Goal: Transaction & Acquisition: Book appointment/travel/reservation

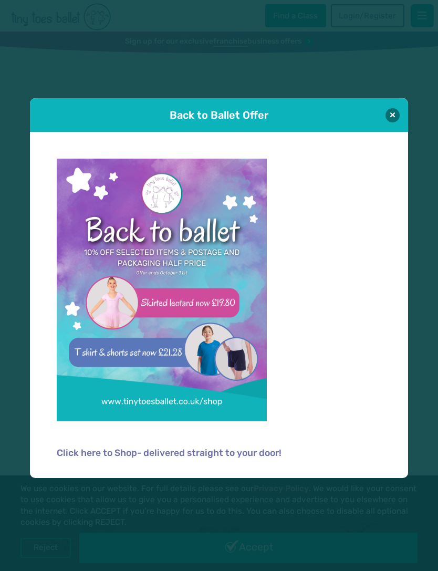
click at [391, 115] on button at bounding box center [393, 115] width 14 height 14
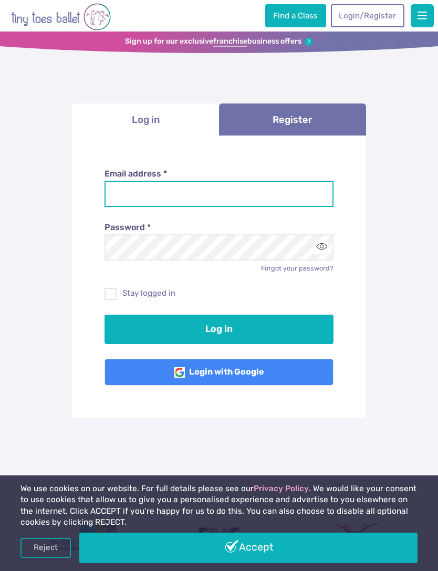
click at [126, 183] on input "Email address *" at bounding box center [220, 194] width 230 height 26
type input "**********"
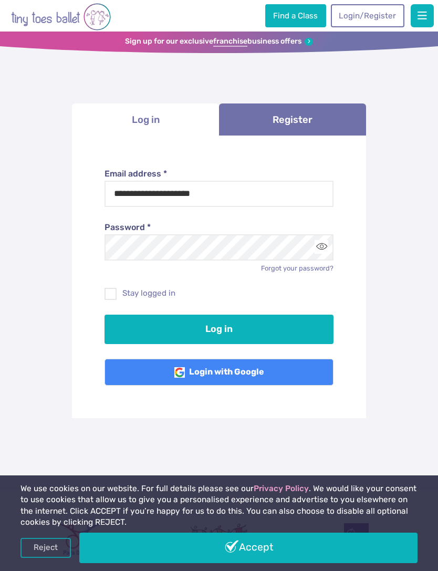
click at [275, 326] on button "Log in" at bounding box center [220, 329] width 230 height 29
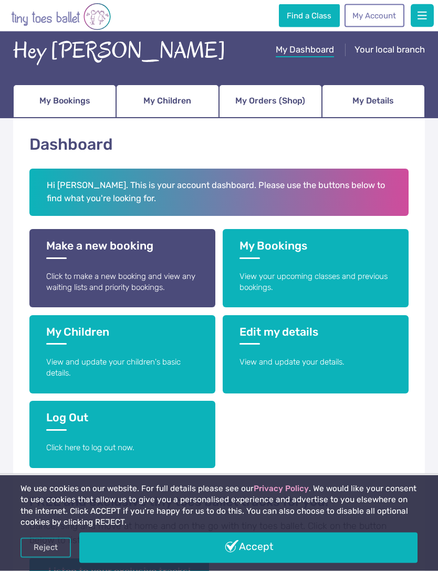
scroll to position [40, 0]
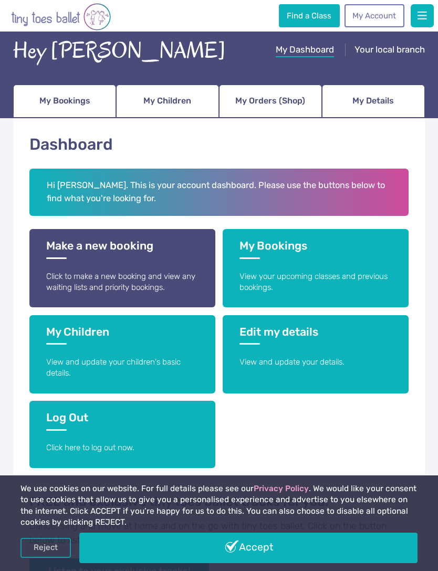
click at [290, 263] on link "My Bookings View your upcoming classes and previous bookings." at bounding box center [316, 268] width 186 height 78
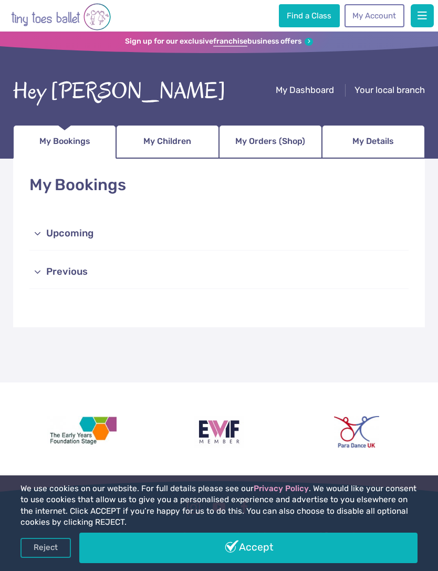
click at [63, 275] on link "Previous" at bounding box center [218, 273] width 379 height 34
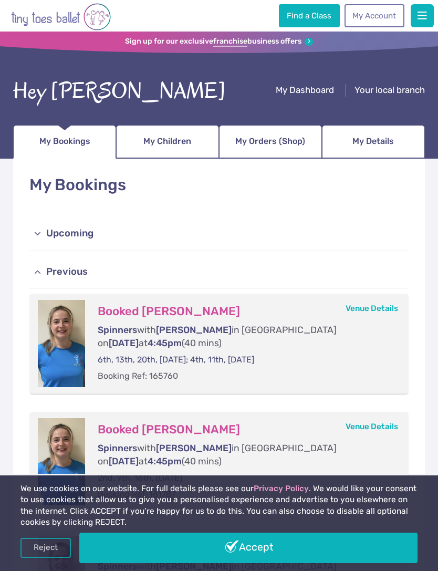
click at [67, 238] on link "Upcoming" at bounding box center [218, 235] width 379 height 34
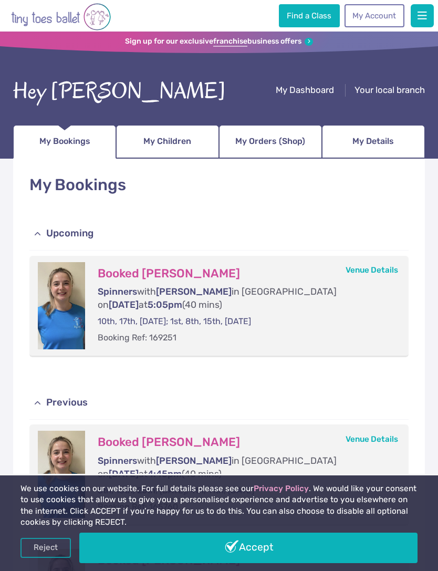
click at [110, 281] on div "Booked Sophie Holden Spinners with Miss Lara in Cwmbran on Wednesday at 5:05pm …" at bounding box center [242, 305] width 315 height 87
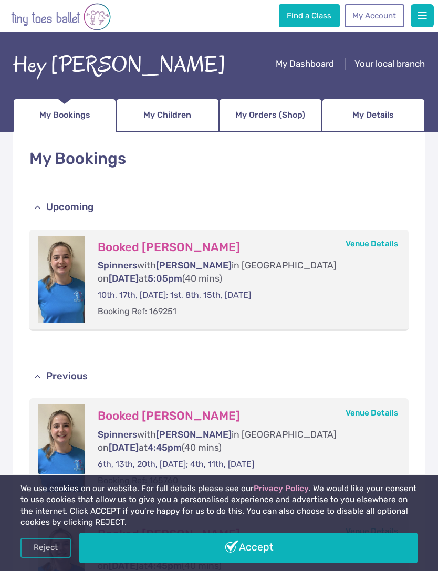
scroll to position [27, 0]
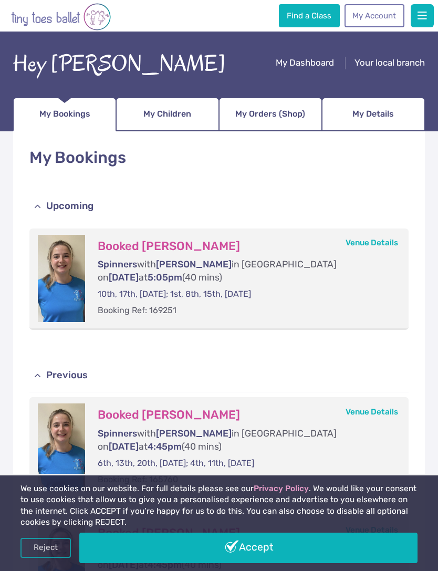
click at [85, 296] on div at bounding box center [61, 278] width 47 height 87
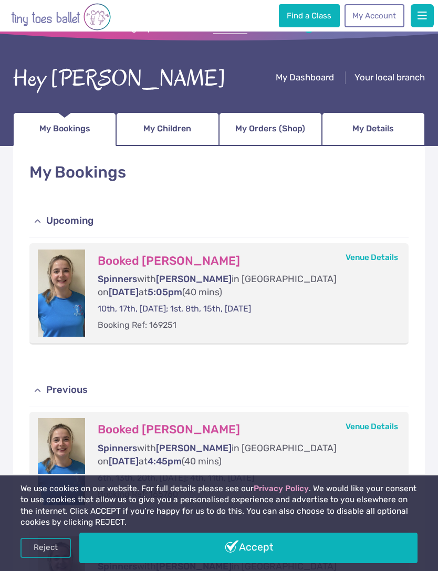
scroll to position [0, 0]
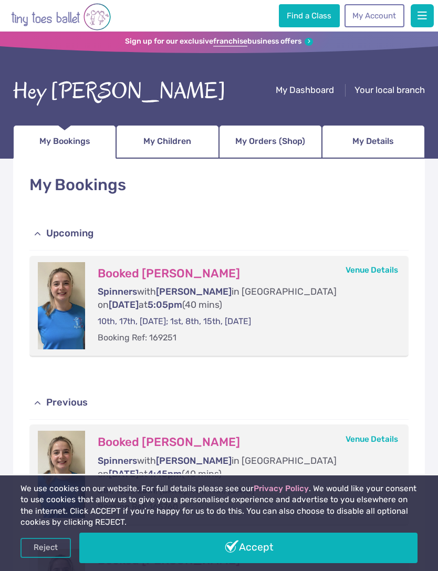
click at [154, 144] on span "My Children" at bounding box center [168, 141] width 48 height 17
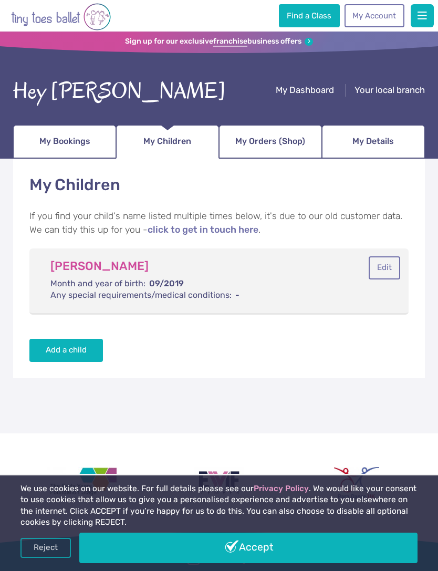
click at [283, 140] on span "My Orders (Shop)" at bounding box center [271, 141] width 70 height 17
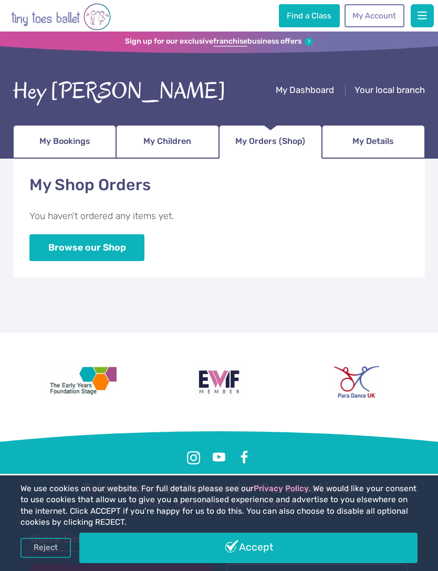
click at [371, 145] on span "My Details" at bounding box center [374, 141] width 42 height 17
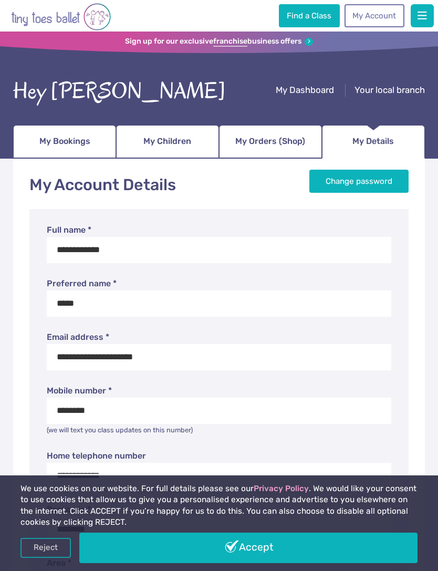
click at [55, 141] on span "My Bookings" at bounding box center [64, 141] width 51 height 17
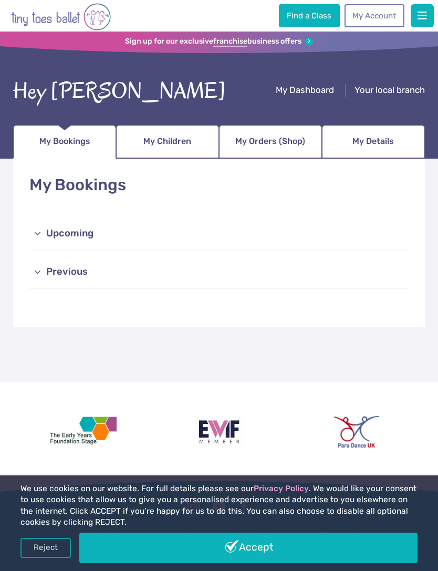
click at [43, 233] on link "Upcoming" at bounding box center [218, 235] width 379 height 34
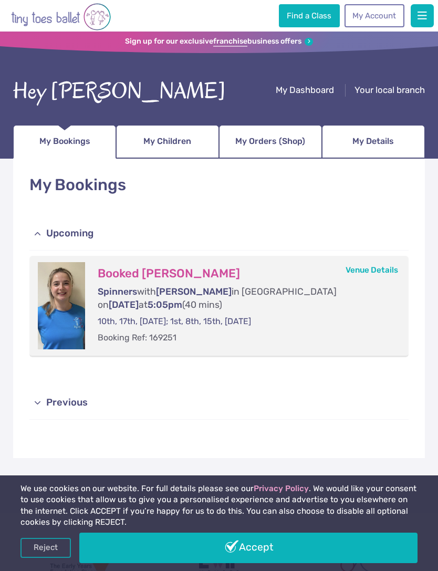
scroll to position [2, 0]
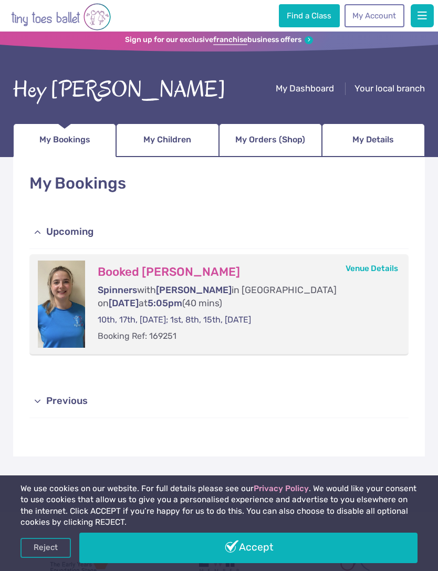
click at [273, 541] on link "Accept" at bounding box center [248, 548] width 339 height 30
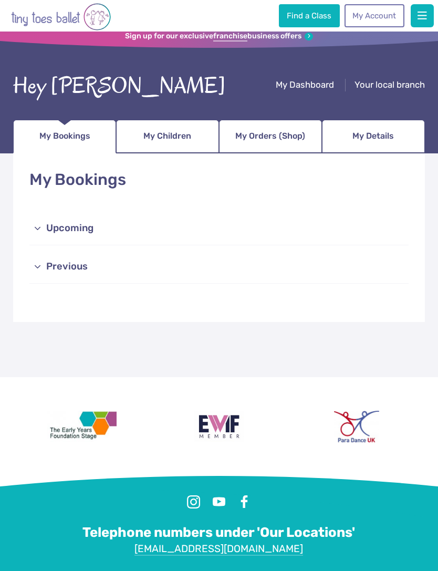
scroll to position [14, 0]
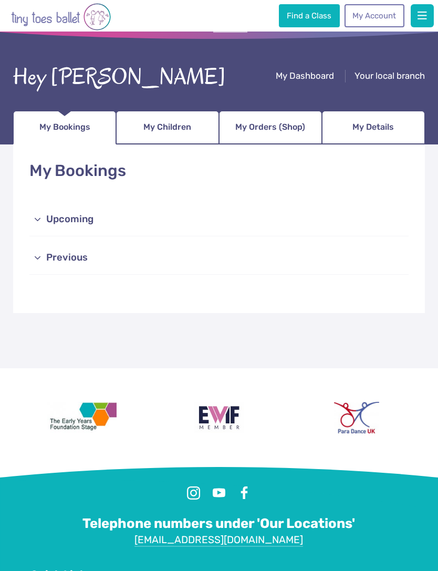
click at [48, 218] on link "Upcoming" at bounding box center [218, 220] width 379 height 34
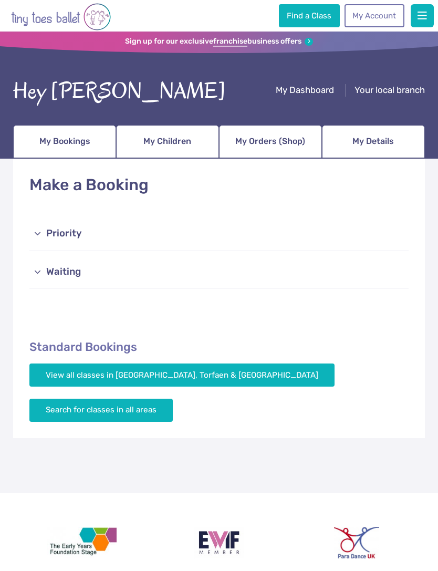
click at [39, 238] on link "Priority" at bounding box center [218, 235] width 379 height 34
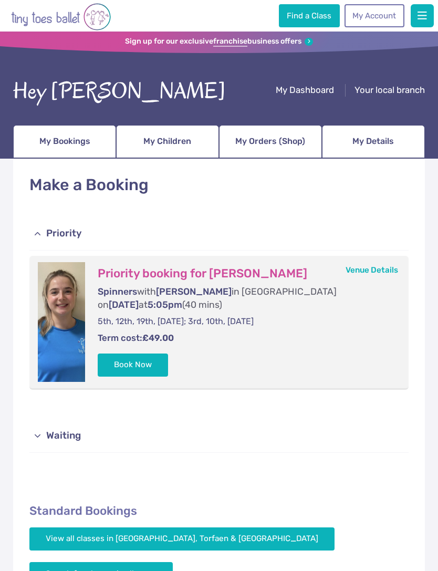
click at [130, 361] on button "Book Now" at bounding box center [133, 365] width 70 height 23
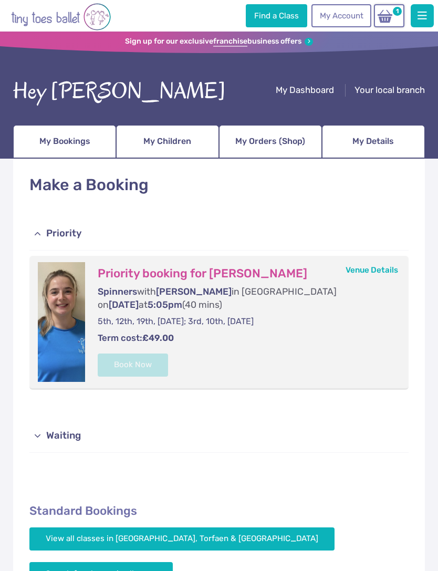
click at [44, 429] on link "Waiting" at bounding box center [218, 436] width 379 height 34
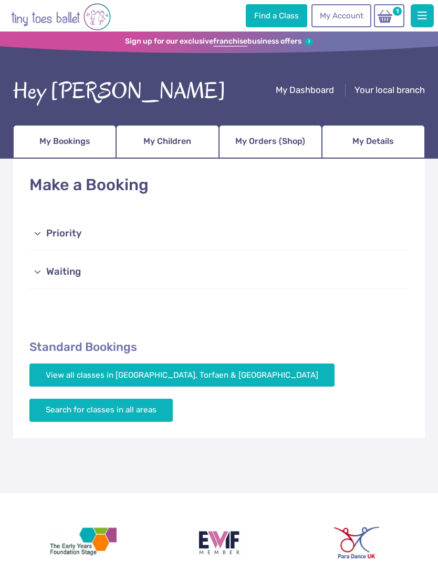
click at [390, 18] on img at bounding box center [385, 16] width 20 height 15
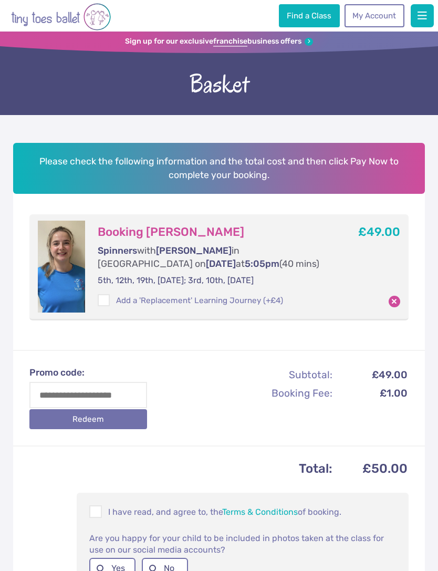
click at [330, 18] on link "Find a Class" at bounding box center [309, 15] width 61 height 23
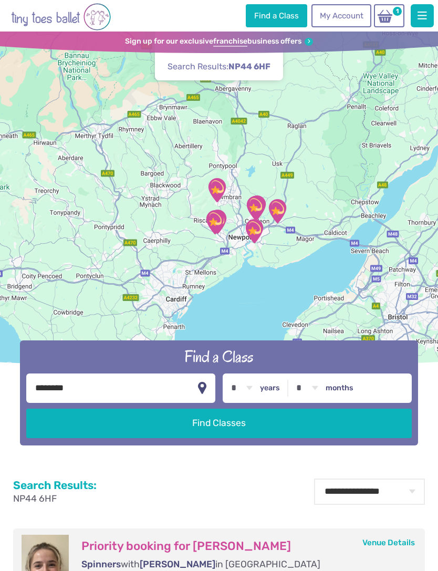
click at [252, 403] on select "* * * * * * * * * * ** ** **" at bounding box center [242, 388] width 33 height 29
select select "*"
click at [230, 438] on button "Find Classes" at bounding box center [218, 423] width 385 height 29
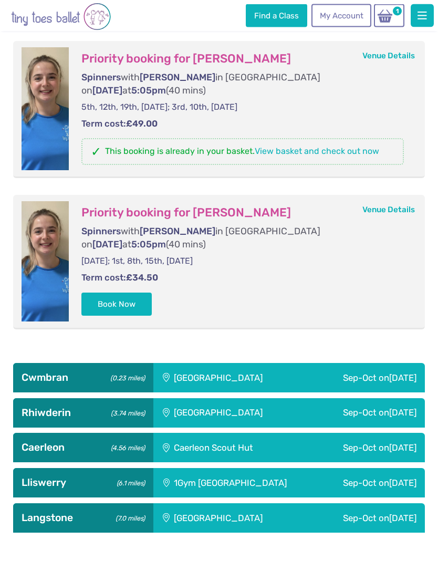
scroll to position [500, 0]
click at [113, 295] on button "Book Now" at bounding box center [116, 304] width 70 height 23
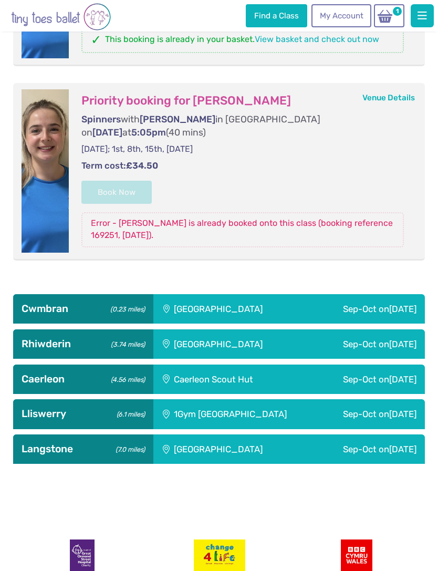
scroll to position [652, 0]
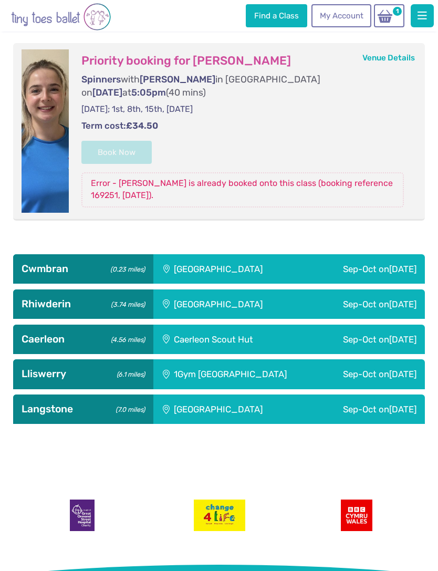
click at [58, 263] on h3 "Cwmbran (0.23 miles)" at bounding box center [84, 269] width 124 height 13
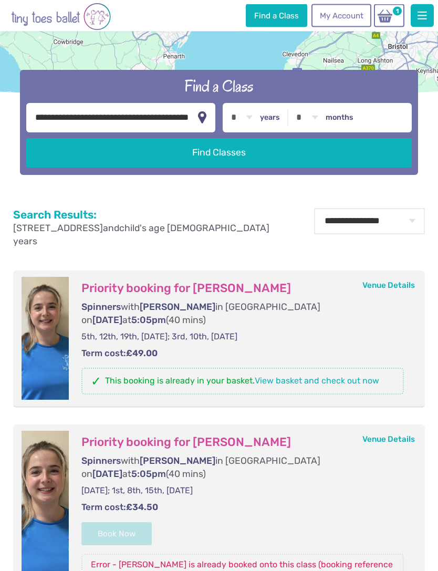
scroll to position [271, 0]
click at [391, 21] on img at bounding box center [385, 16] width 20 height 15
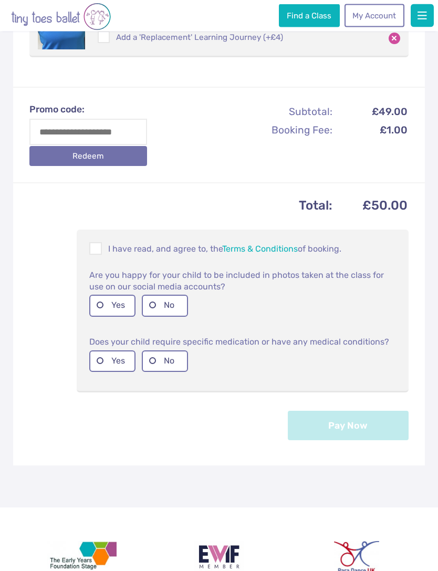
scroll to position [263, 0]
click at [94, 255] on span at bounding box center [96, 250] width 12 height 10
click at [168, 311] on label "No" at bounding box center [165, 306] width 46 height 22
click at [162, 365] on label "No" at bounding box center [165, 362] width 46 height 22
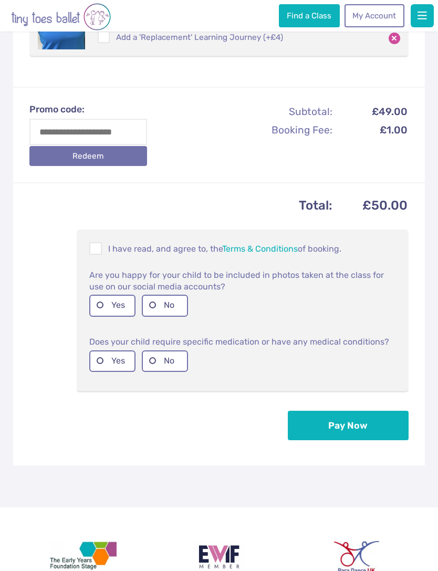
click at [333, 439] on button "Pay Now" at bounding box center [348, 425] width 121 height 29
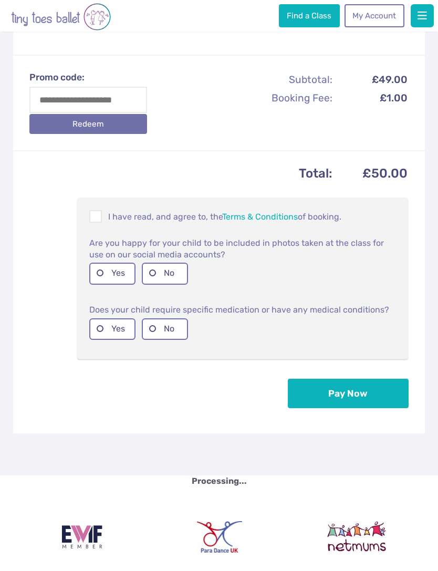
scroll to position [297, 0]
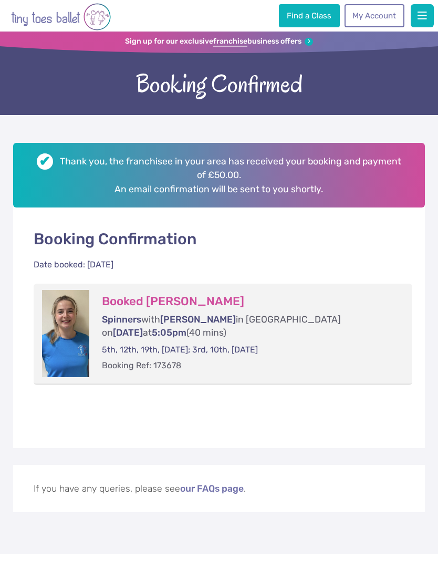
click at [315, 16] on link "Find a Class" at bounding box center [309, 15] width 61 height 23
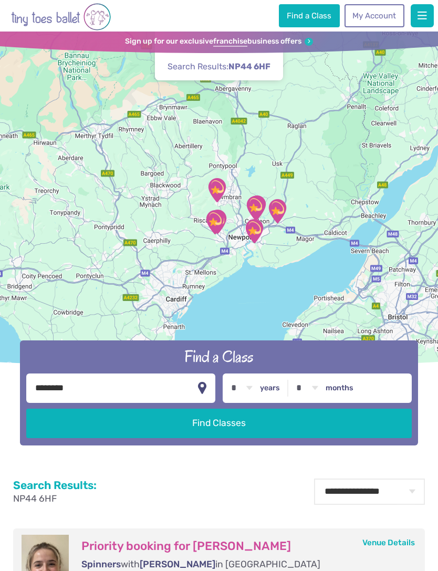
click at [253, 438] on button "Find Classes" at bounding box center [218, 423] width 385 height 29
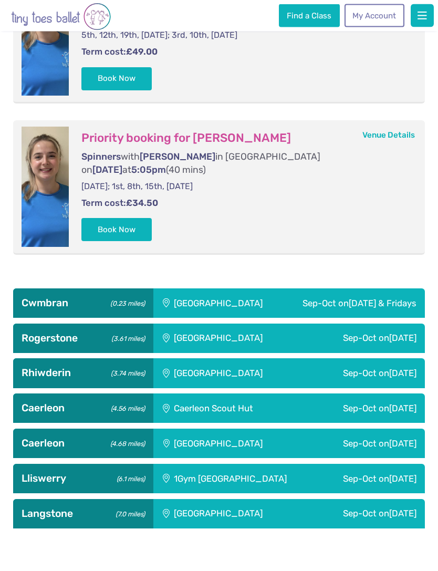
scroll to position [561, 0]
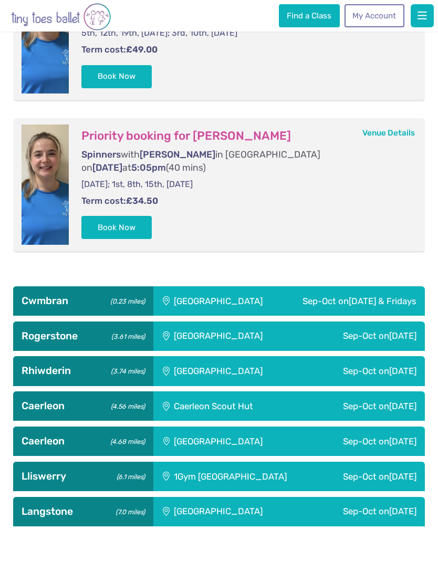
click at [308, 292] on div "Sep-Oct [DATE] & Fridays" at bounding box center [353, 300] width 143 height 29
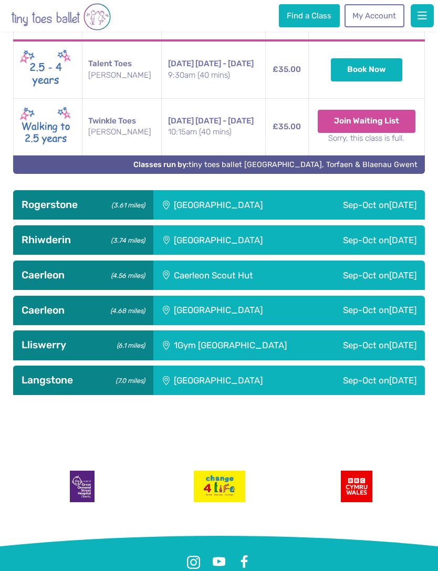
scroll to position [1041, 0]
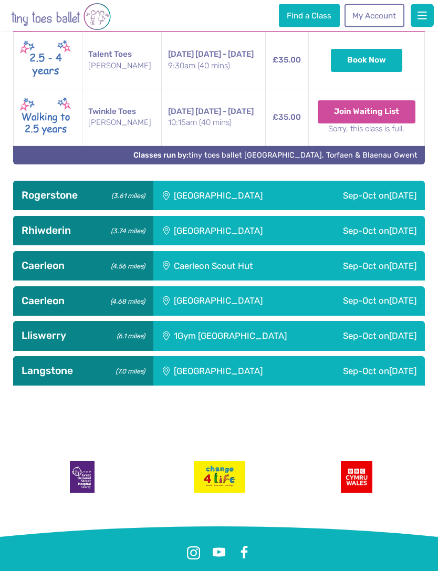
click at [38, 198] on h3 "Rogerstone (3.61 miles)" at bounding box center [84, 196] width 124 height 13
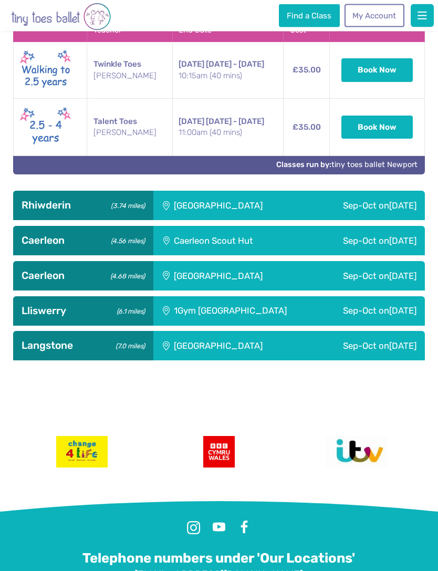
click at [45, 212] on div "Rhiwderin (3.74 miles)" at bounding box center [83, 205] width 140 height 29
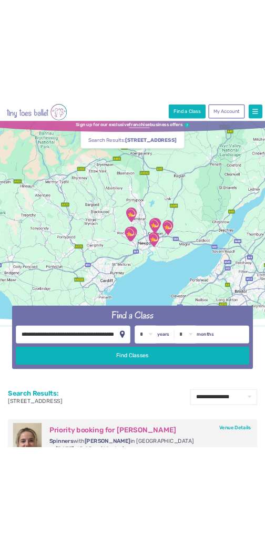
scroll to position [0, 0]
